Goal: Information Seeking & Learning: Learn about a topic

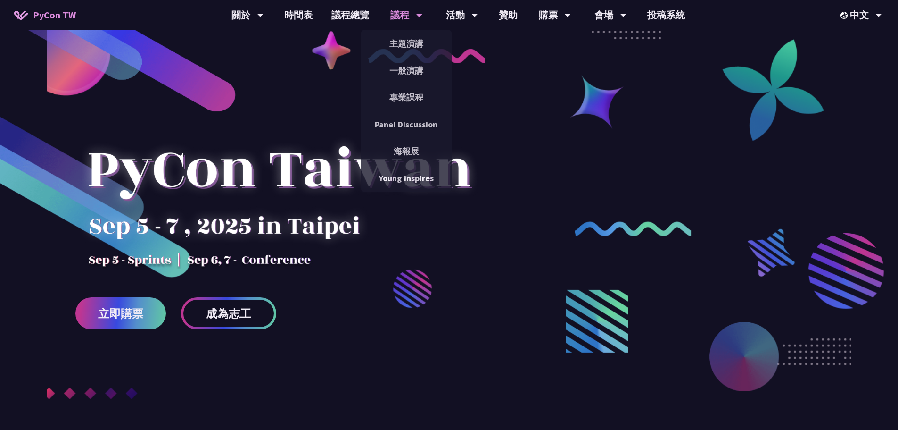
drag, startPoint x: 0, startPoint y: 0, endPoint x: 409, endPoint y: 15, distance: 409.6
click at [409, 14] on div "議程" at bounding box center [406, 15] width 32 height 30
click at [410, 64] on link "一般演講" at bounding box center [406, 70] width 91 height 22
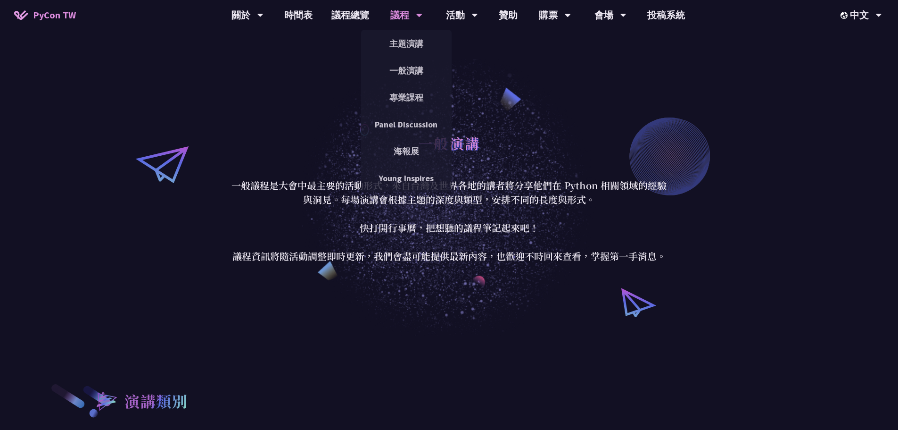
click at [412, 25] on div "議程" at bounding box center [406, 15] width 32 height 30
click at [411, 48] on link "主題演講" at bounding box center [406, 44] width 91 height 22
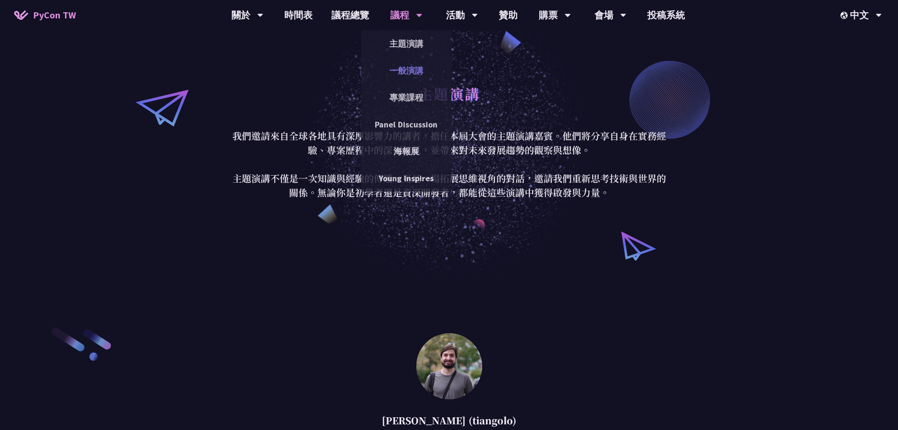
click at [401, 66] on link "一般演講" at bounding box center [406, 70] width 91 height 22
